Goal: Transaction & Acquisition: Purchase product/service

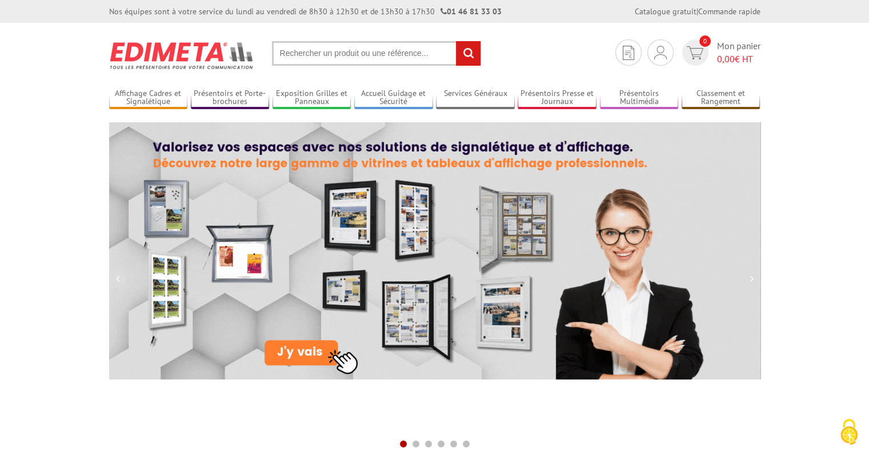
click at [382, 59] on input "text" at bounding box center [376, 53] width 209 height 25
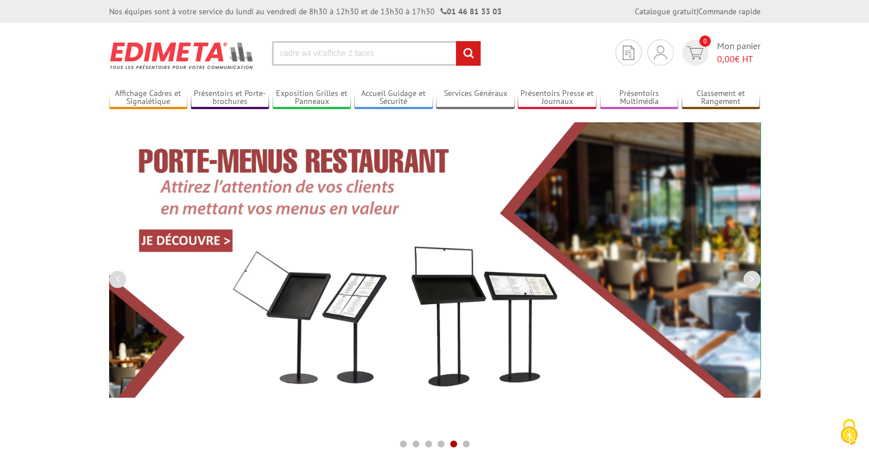
type input "cadre a4 vit'affiche 2 faces"
click at [456, 41] on input "rechercher" at bounding box center [468, 53] width 25 height 25
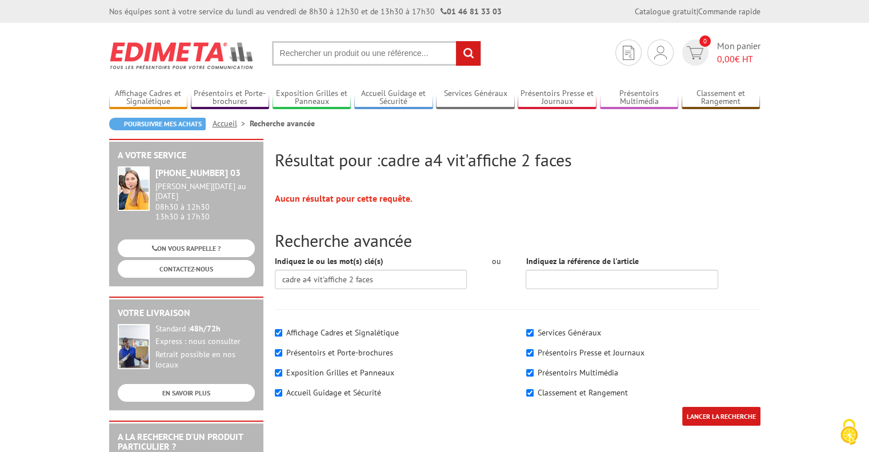
click at [376, 53] on input "text" at bounding box center [376, 53] width 209 height 25
type input "cadre a4 affiche"
click at [456, 41] on input "rechercher" at bounding box center [468, 53] width 25 height 25
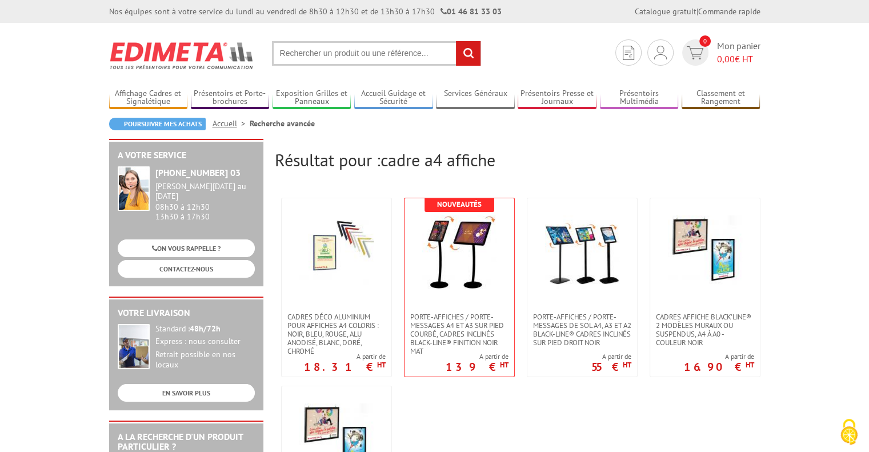
click at [409, 57] on input "text" at bounding box center [376, 53] width 209 height 25
type input "cadre a4 adhésif"
click at [456, 41] on input "rechercher" at bounding box center [468, 53] width 25 height 25
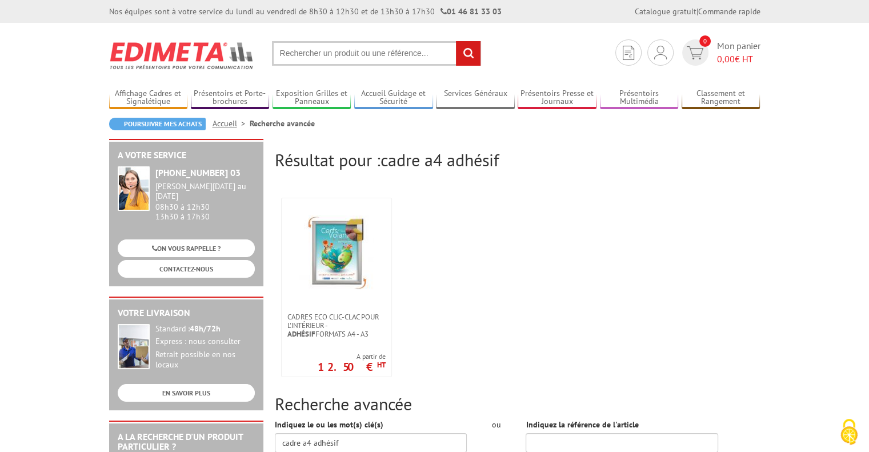
click at [402, 55] on input "text" at bounding box center [376, 53] width 209 height 25
type input "cadre a4 affiche 2 faces"
click at [456, 41] on input "rechercher" at bounding box center [468, 53] width 25 height 25
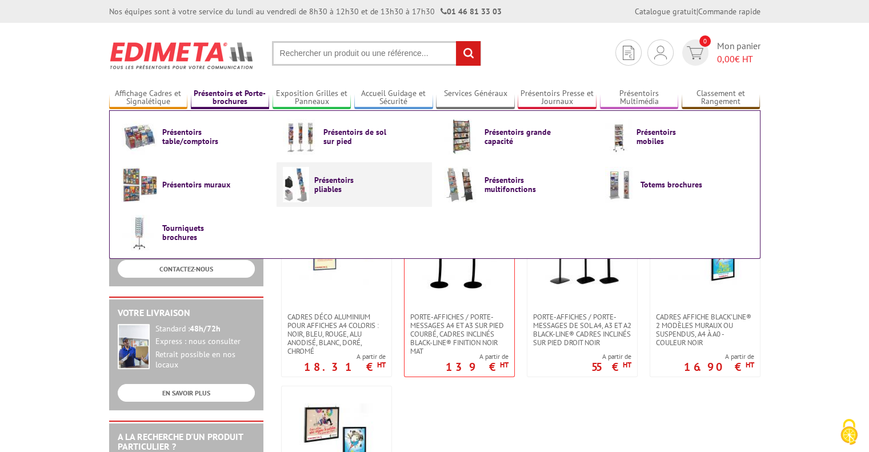
click at [325, 191] on link "Présentoirs pliables" at bounding box center [354, 184] width 143 height 35
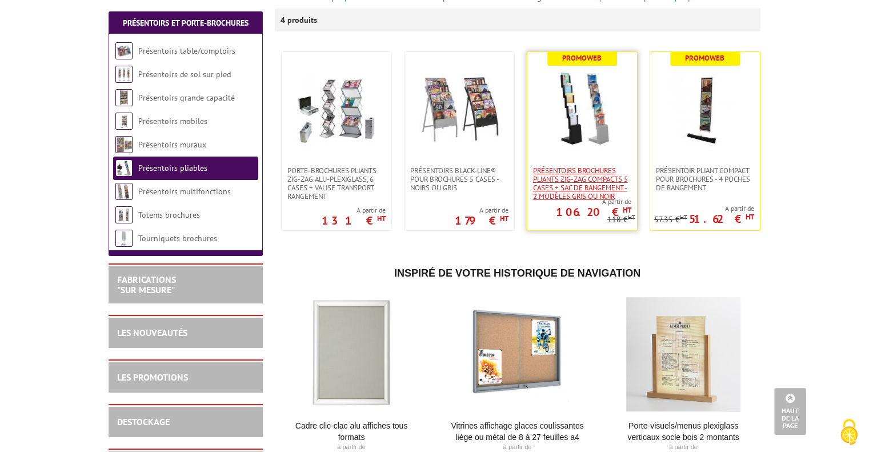
scroll to position [171, 0]
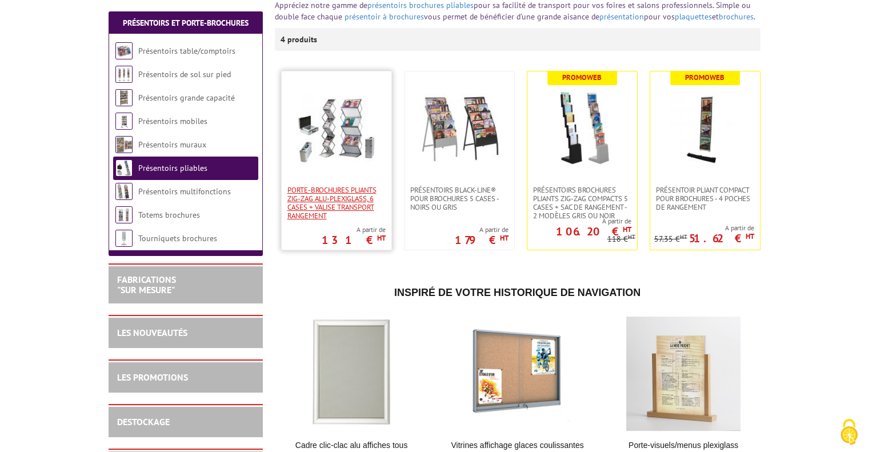
click at [350, 186] on span "Porte-Brochures pliants ZIG-ZAG Alu-Plexiglass, 6 cases + valise transport rang…" at bounding box center [337, 203] width 98 height 34
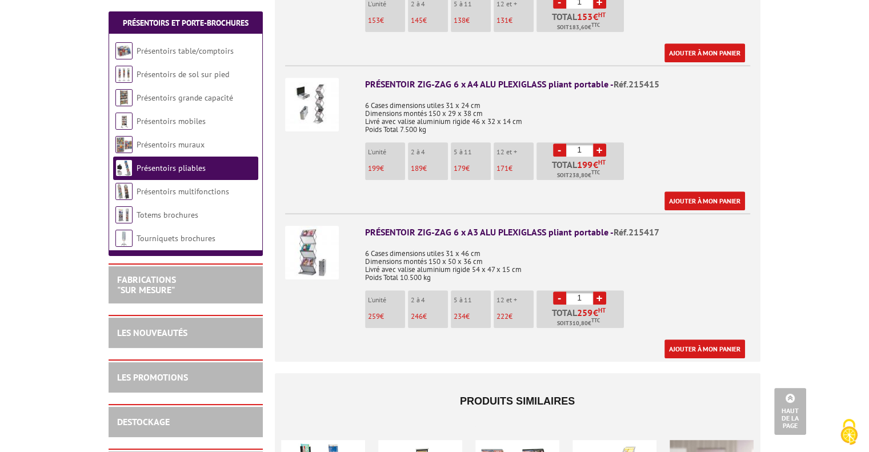
scroll to position [572, 0]
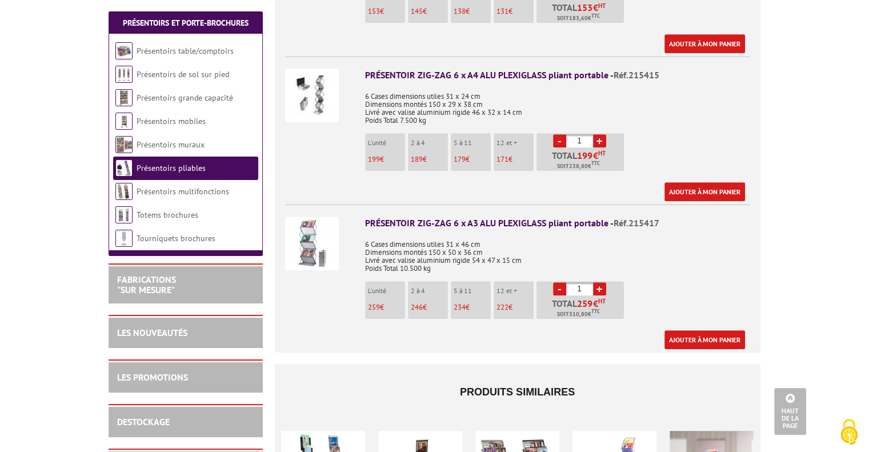
click at [599, 134] on link "+" at bounding box center [599, 140] width 13 height 13
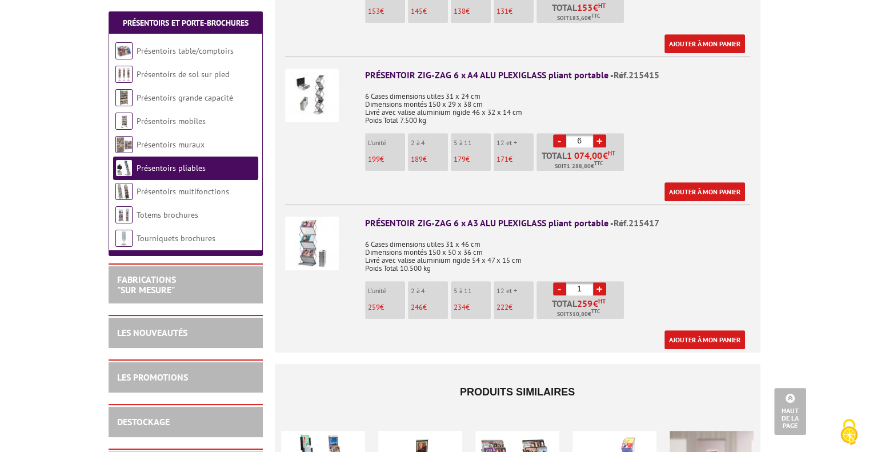
click at [599, 134] on link "+" at bounding box center [599, 140] width 13 height 13
type input "7"
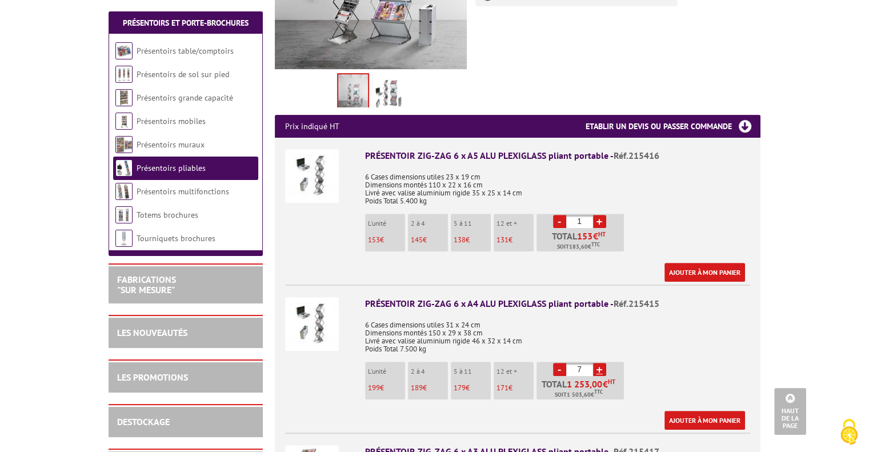
scroll to position [343, 0]
click at [325, 312] on img at bounding box center [312, 324] width 54 height 54
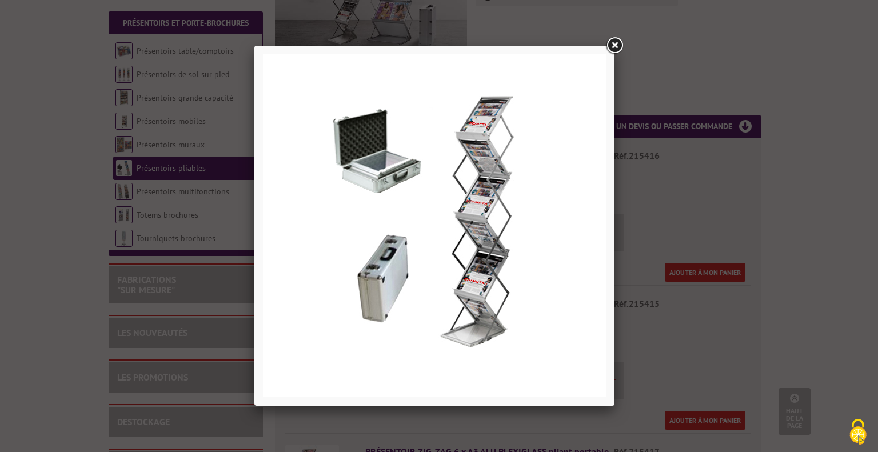
click at [616, 46] on link at bounding box center [614, 45] width 21 height 21
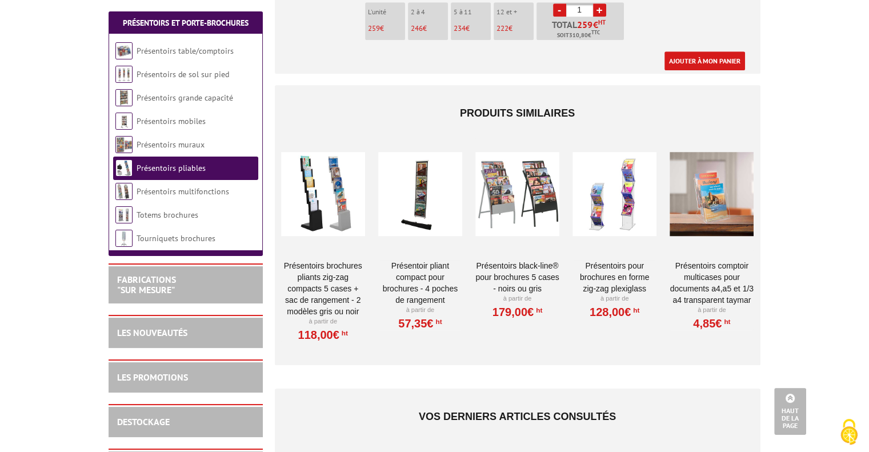
scroll to position [857, 0]
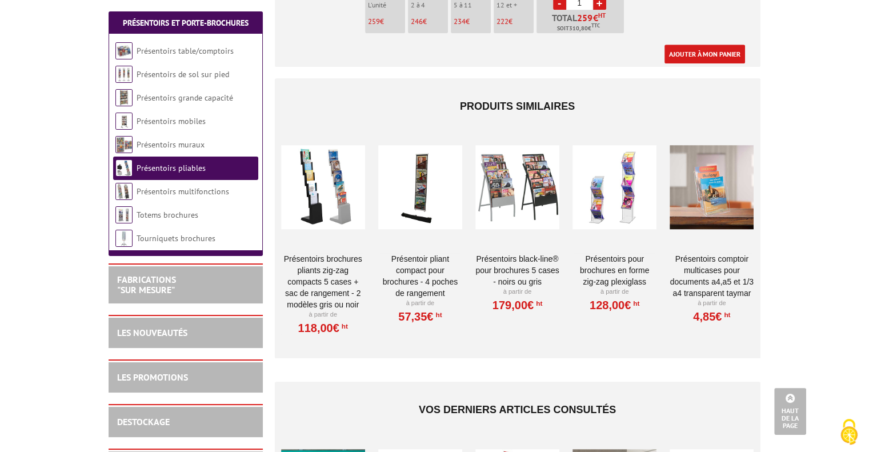
click at [321, 166] on div at bounding box center [323, 187] width 84 height 114
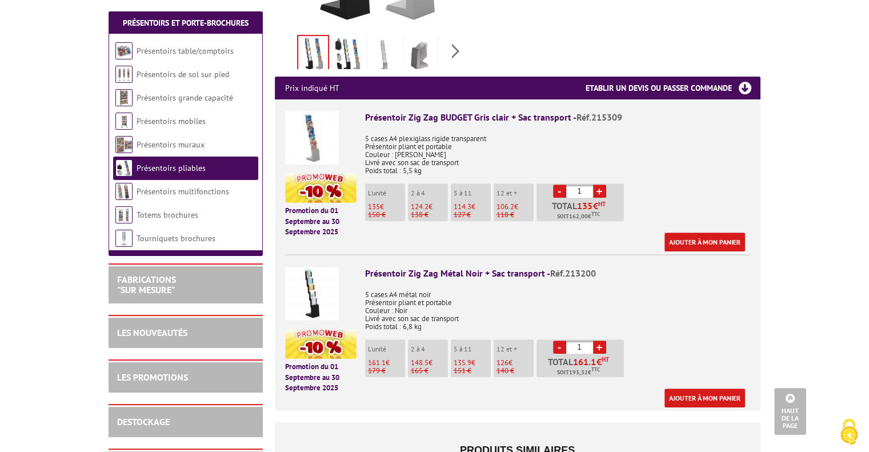
scroll to position [343, 0]
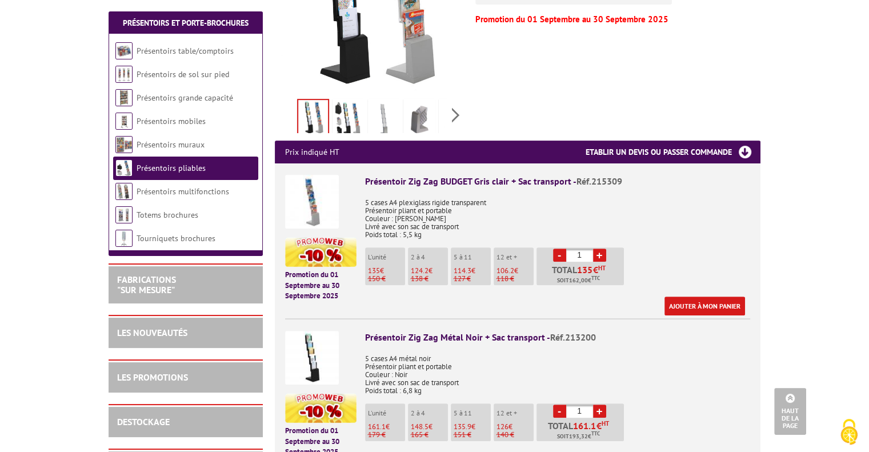
click at [601, 249] on link "+" at bounding box center [599, 255] width 13 height 13
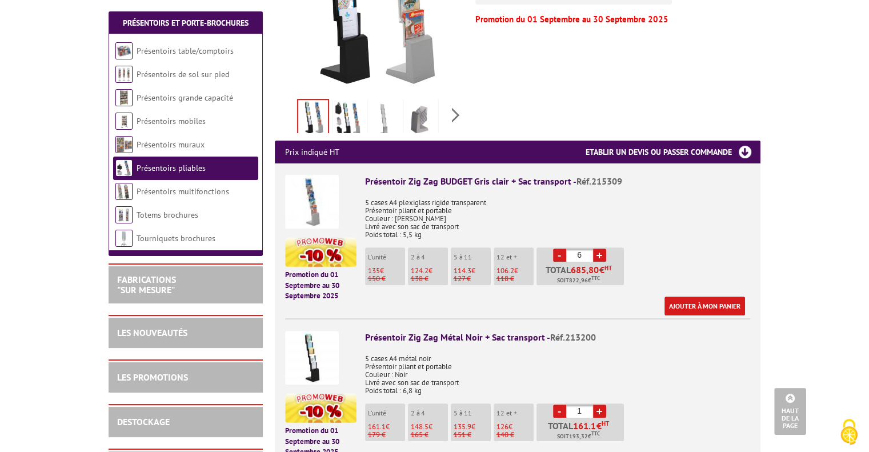
click at [601, 249] on link "+" at bounding box center [599, 255] width 13 height 13
type input "7"
click at [722, 297] on link "Ajouter à mon panier" at bounding box center [705, 306] width 81 height 19
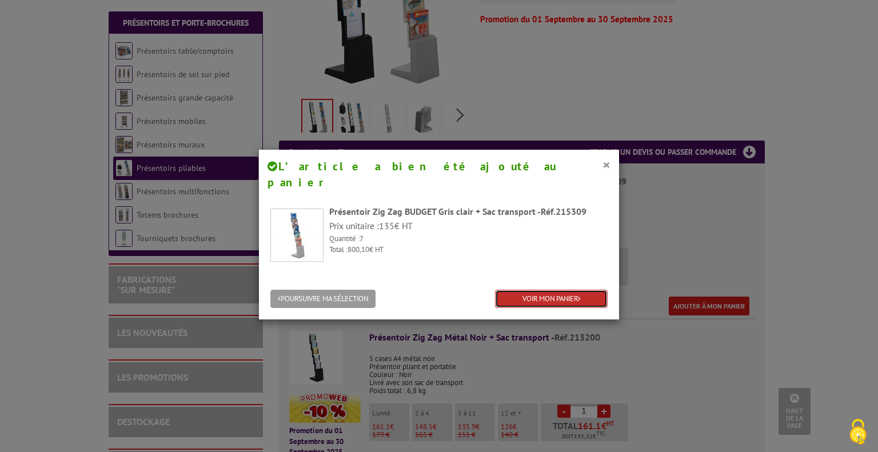
click at [544, 290] on link "VOIR MON PANIER" at bounding box center [551, 299] width 113 height 19
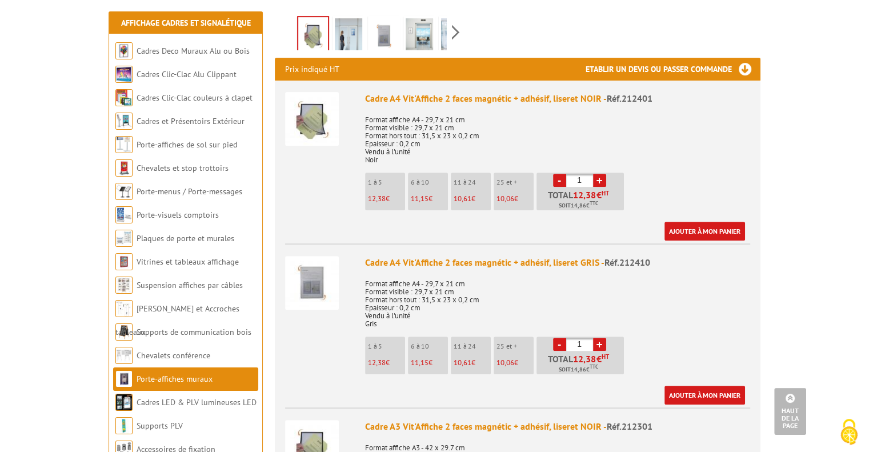
scroll to position [343, 0]
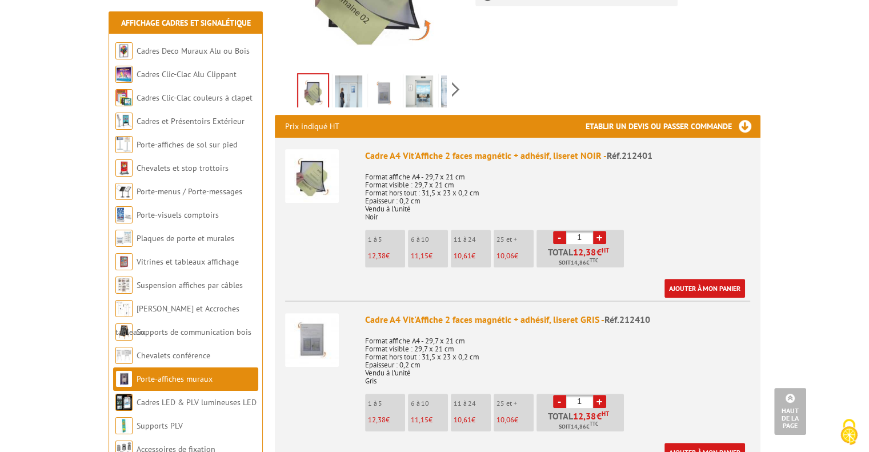
click at [601, 231] on link "+" at bounding box center [599, 237] width 13 height 13
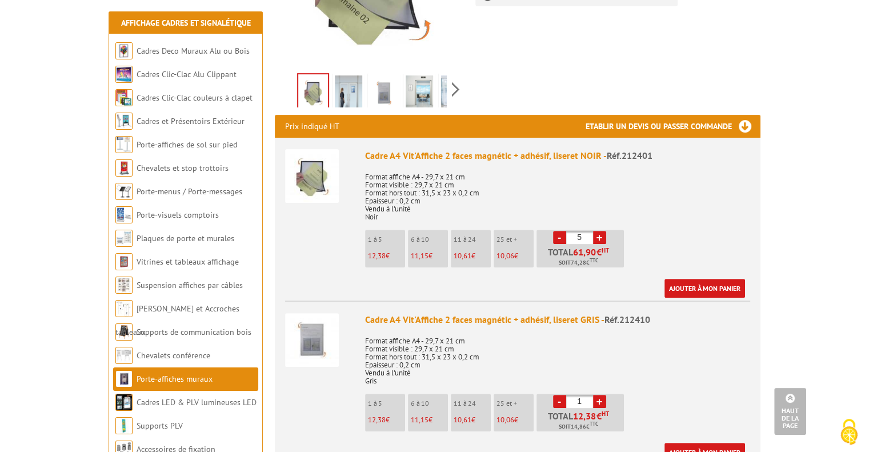
type input "6"
click at [694, 279] on link "Ajouter à mon panier" at bounding box center [705, 288] width 81 height 19
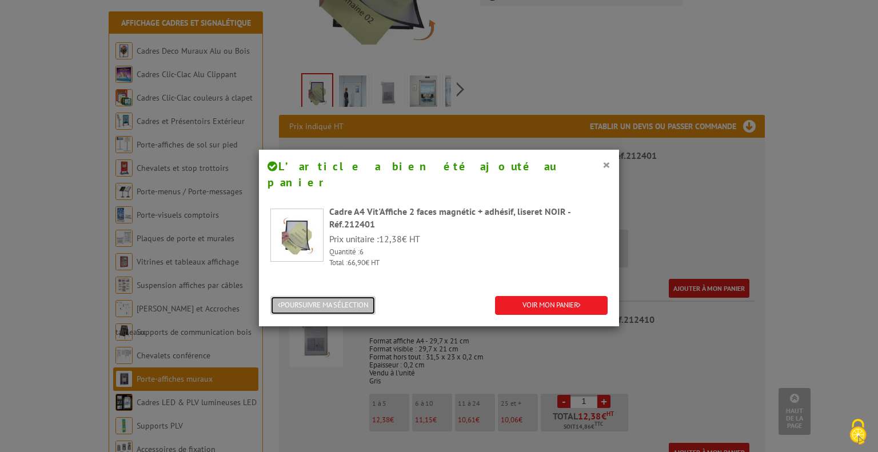
click at [339, 296] on button "POURSUIVRE MA SÉLECTION" at bounding box center [322, 305] width 105 height 19
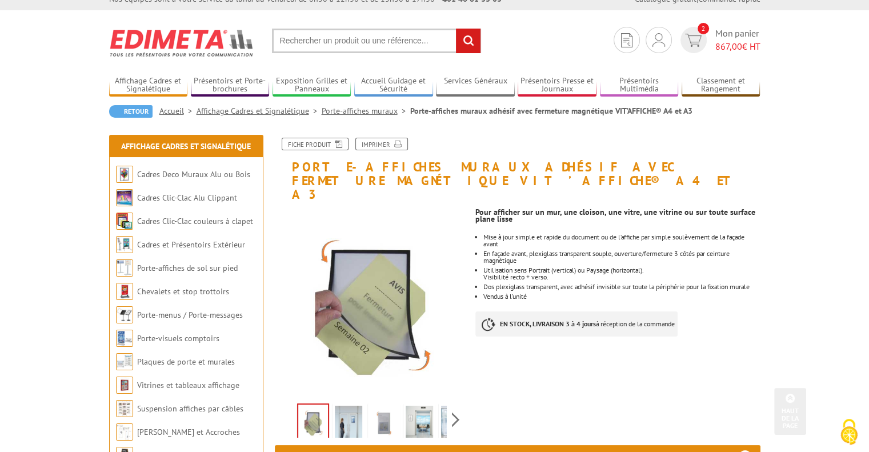
scroll to position [0, 0]
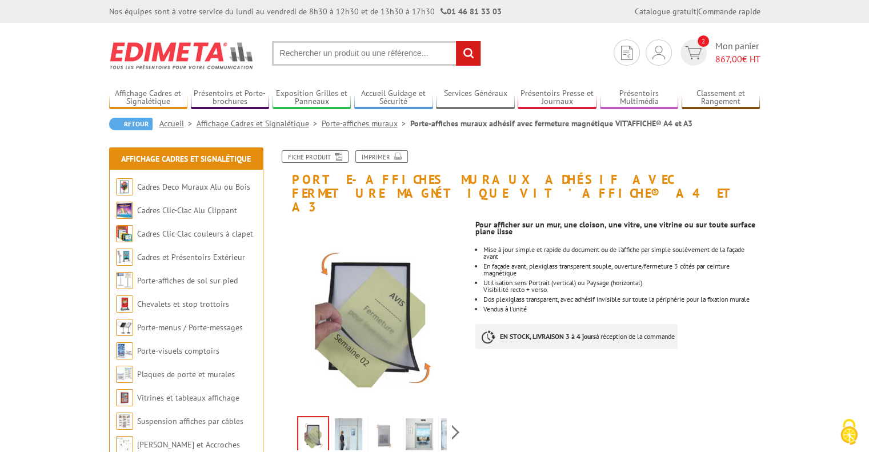
click at [408, 55] on input "text" at bounding box center [376, 53] width 209 height 25
paste input "PORTE-AFFICHES / PORTE-MESSAGES A4 CADRO-CLIC®"
type input "PORTE-AFFICHES / PORTE-MESSAGES A4 CADRO-CLIC®"
click at [456, 41] on input "rechercher" at bounding box center [468, 53] width 25 height 25
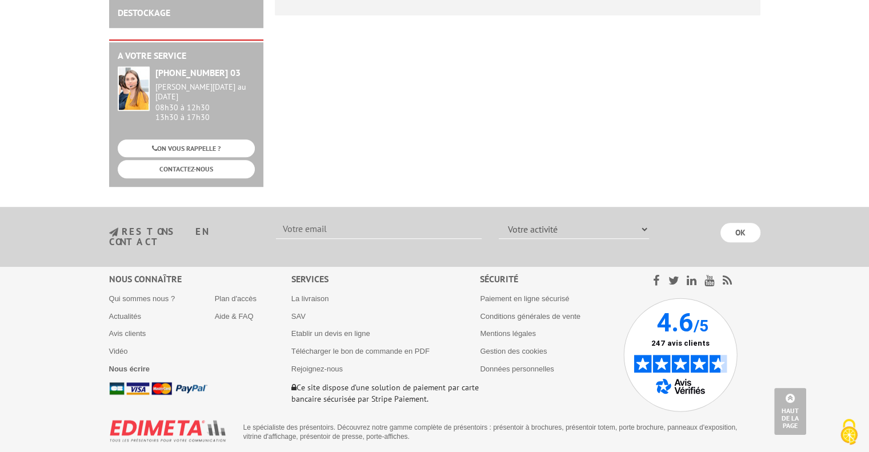
scroll to position [699, 0]
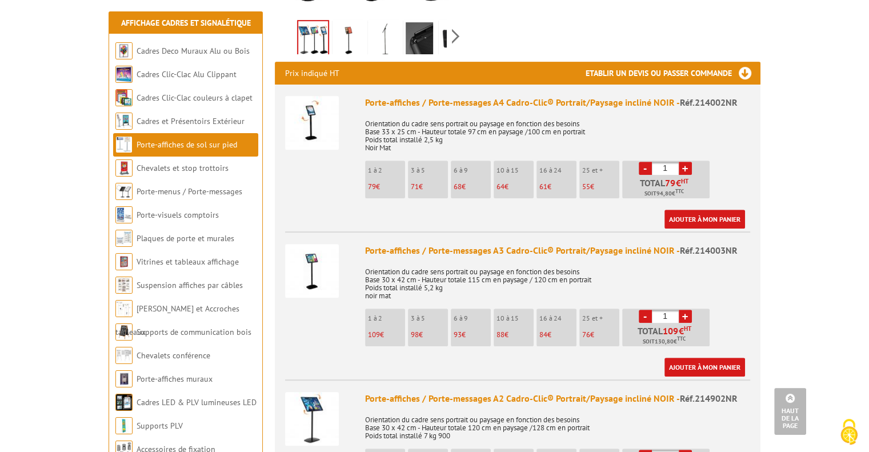
scroll to position [457, 0]
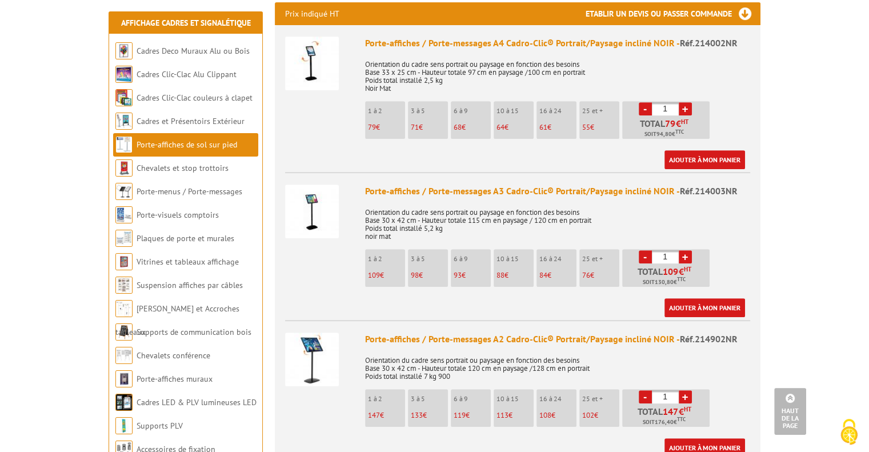
click at [686, 102] on link "+" at bounding box center [685, 108] width 13 height 13
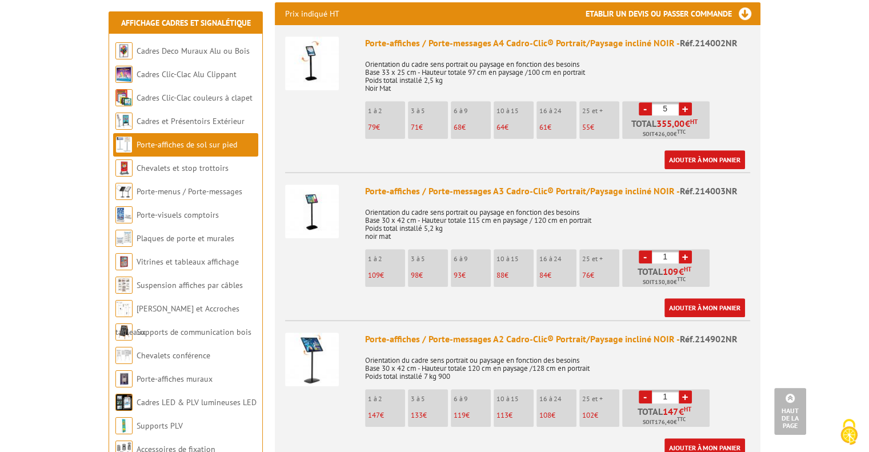
type input "6"
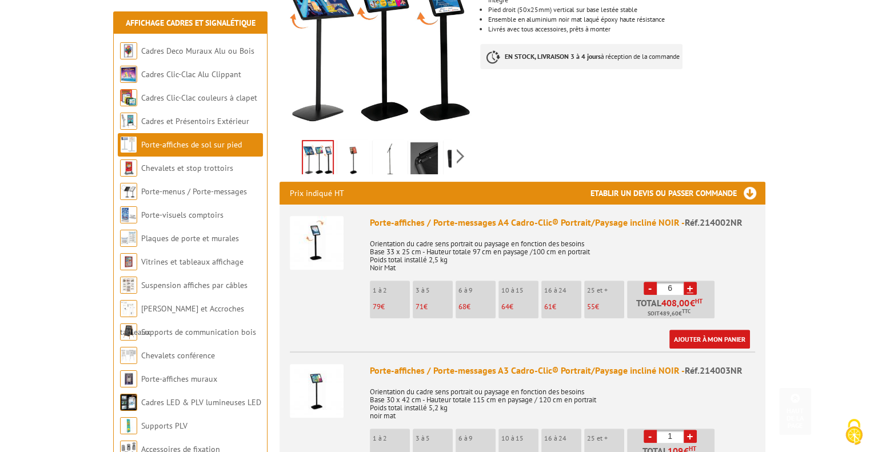
scroll to position [286, 0]
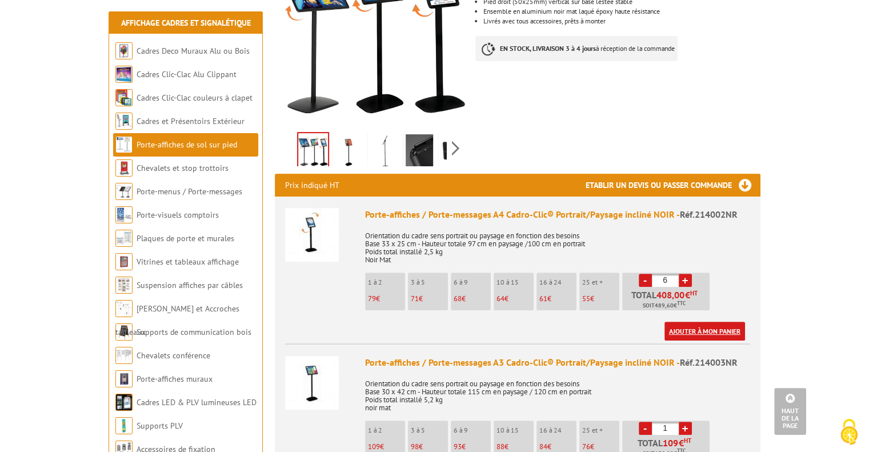
click at [732, 322] on link "Ajouter à mon panier" at bounding box center [705, 331] width 81 height 19
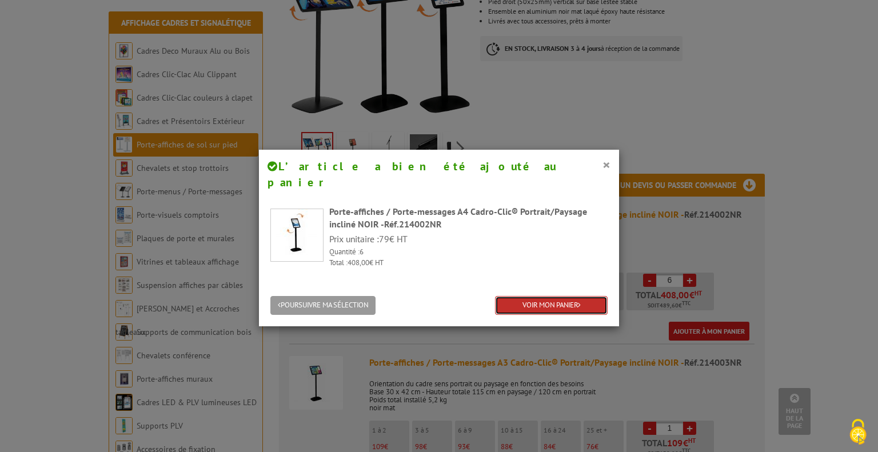
click at [525, 296] on link "VOIR MON PANIER" at bounding box center [551, 305] width 113 height 19
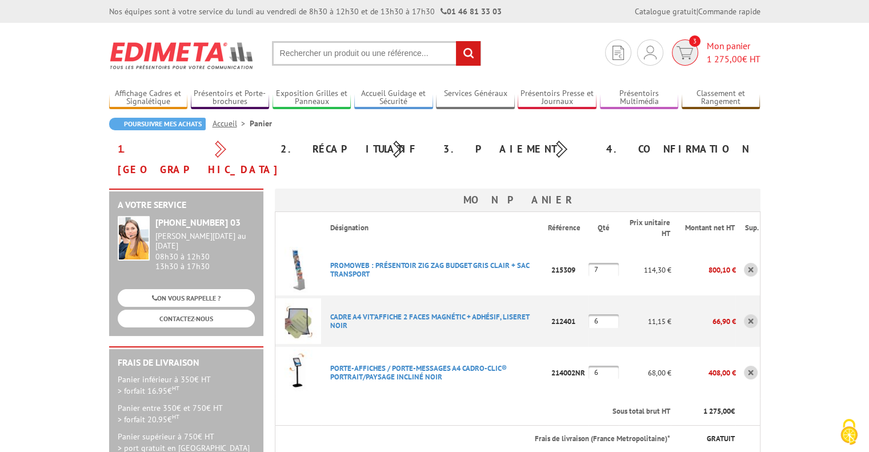
type input "[PERSON_NAME][EMAIL_ADDRESS][DOMAIN_NAME]"
click at [721, 58] on span "1 275,00" at bounding box center [724, 58] width 35 height 11
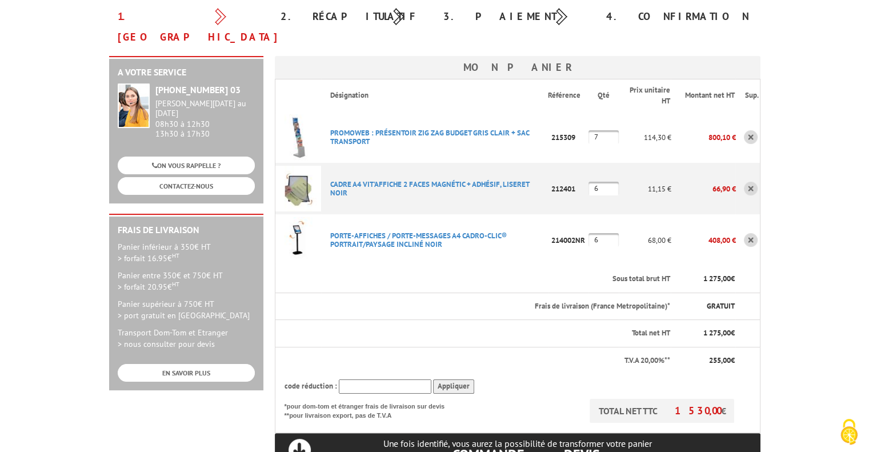
scroll to position [114, 0]
